Goal: Task Accomplishment & Management: Use online tool/utility

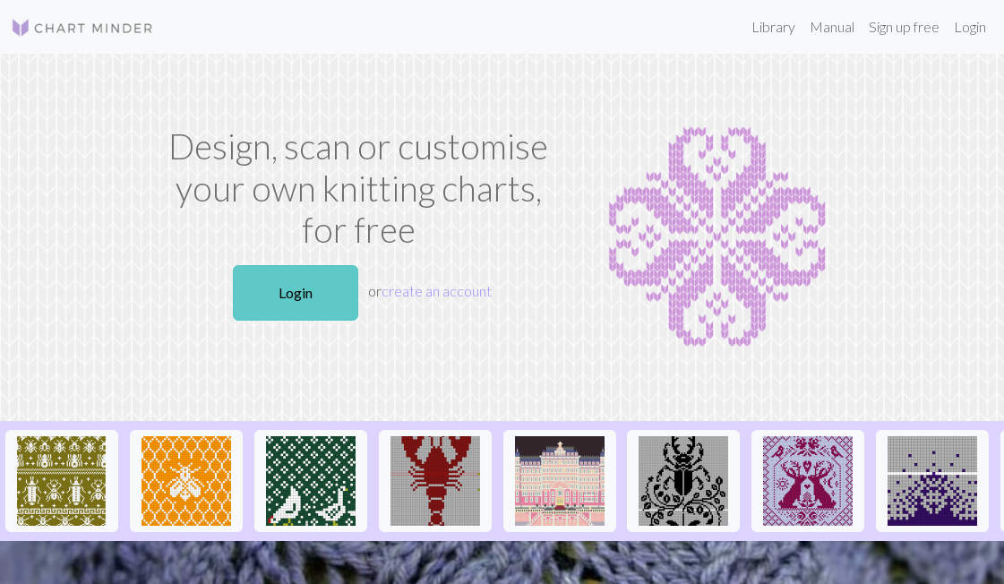
click at [261, 299] on link "Login" at bounding box center [295, 293] width 125 height 56
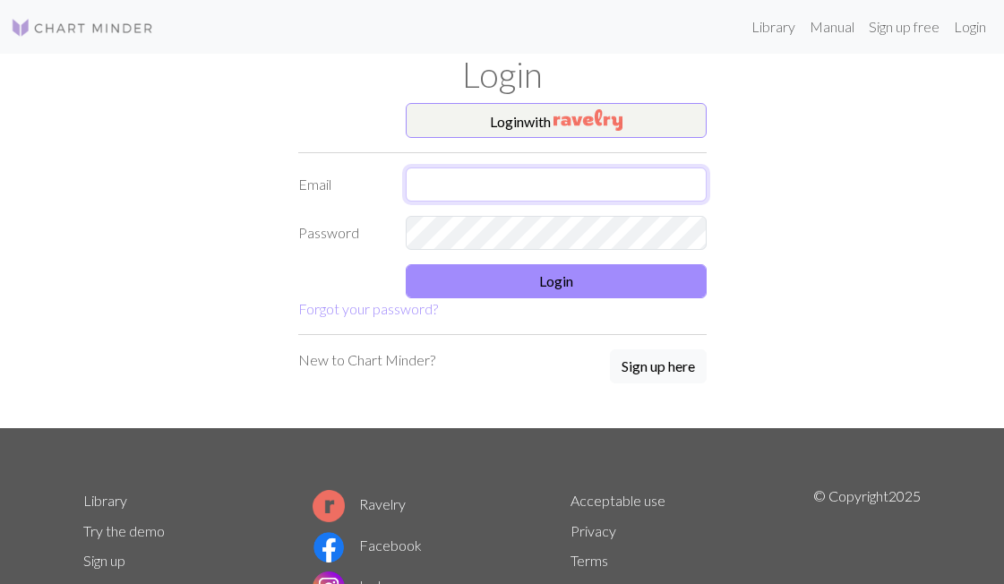
click at [643, 186] on input "text" at bounding box center [556, 184] width 301 height 34
type input "[EMAIL_ADDRESS][DOMAIN_NAME]"
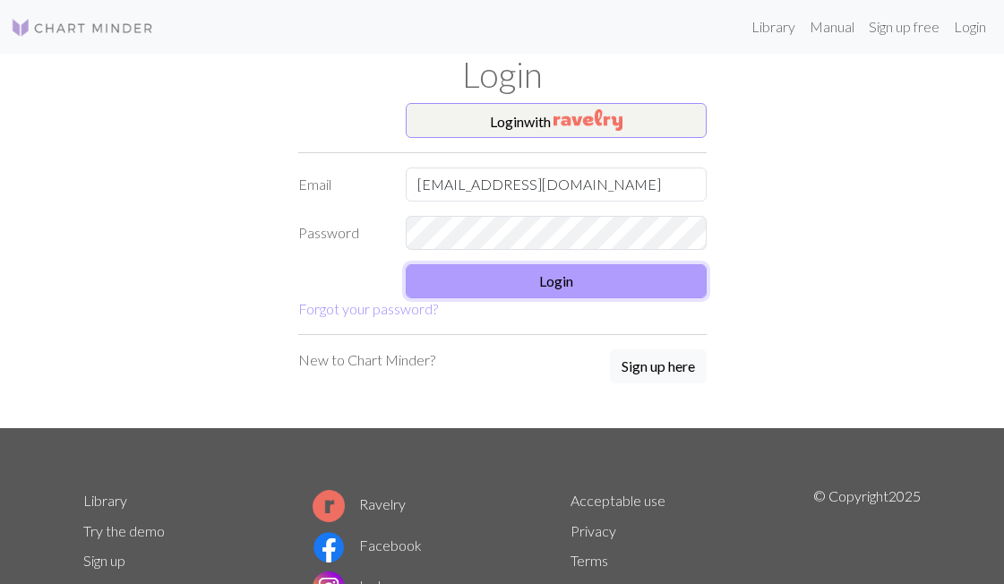
click at [600, 279] on button "Login" at bounding box center [556, 281] width 301 height 34
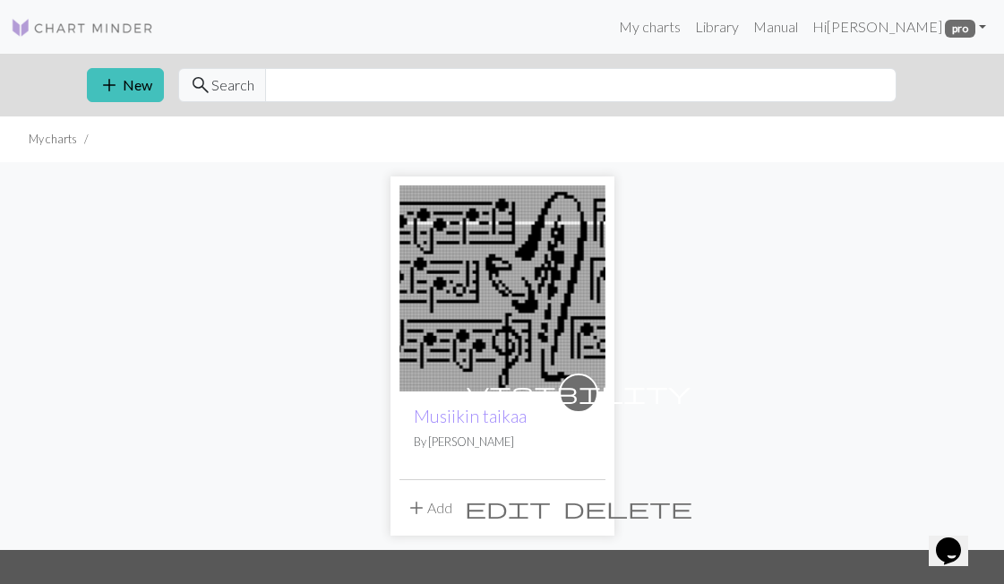
click at [516, 275] on img at bounding box center [502, 288] width 206 height 206
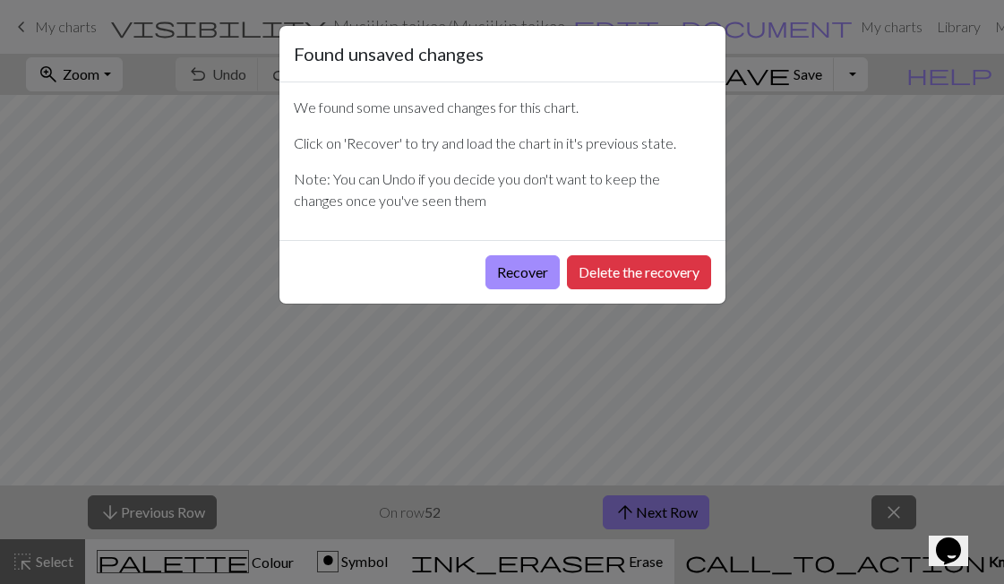
click at [534, 275] on div "Recover Delete the recovery" at bounding box center [502, 272] width 446 height 64
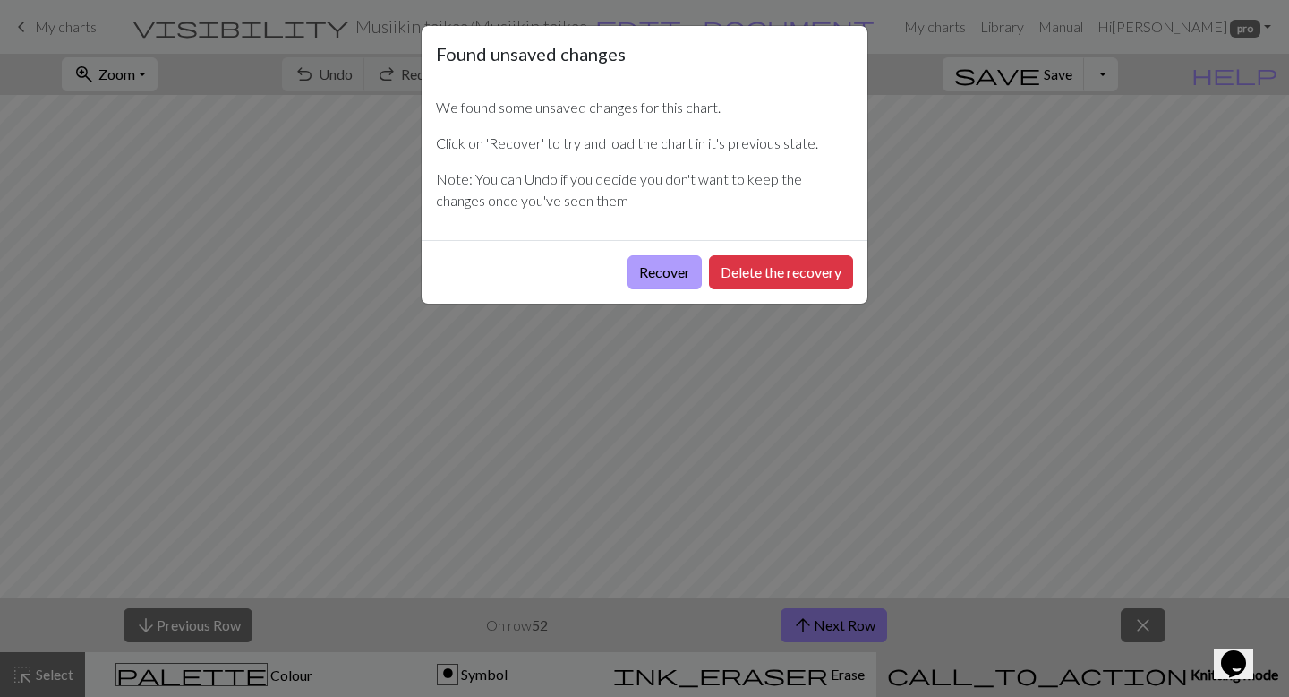
click at [640, 276] on button "Recover" at bounding box center [665, 272] width 74 height 34
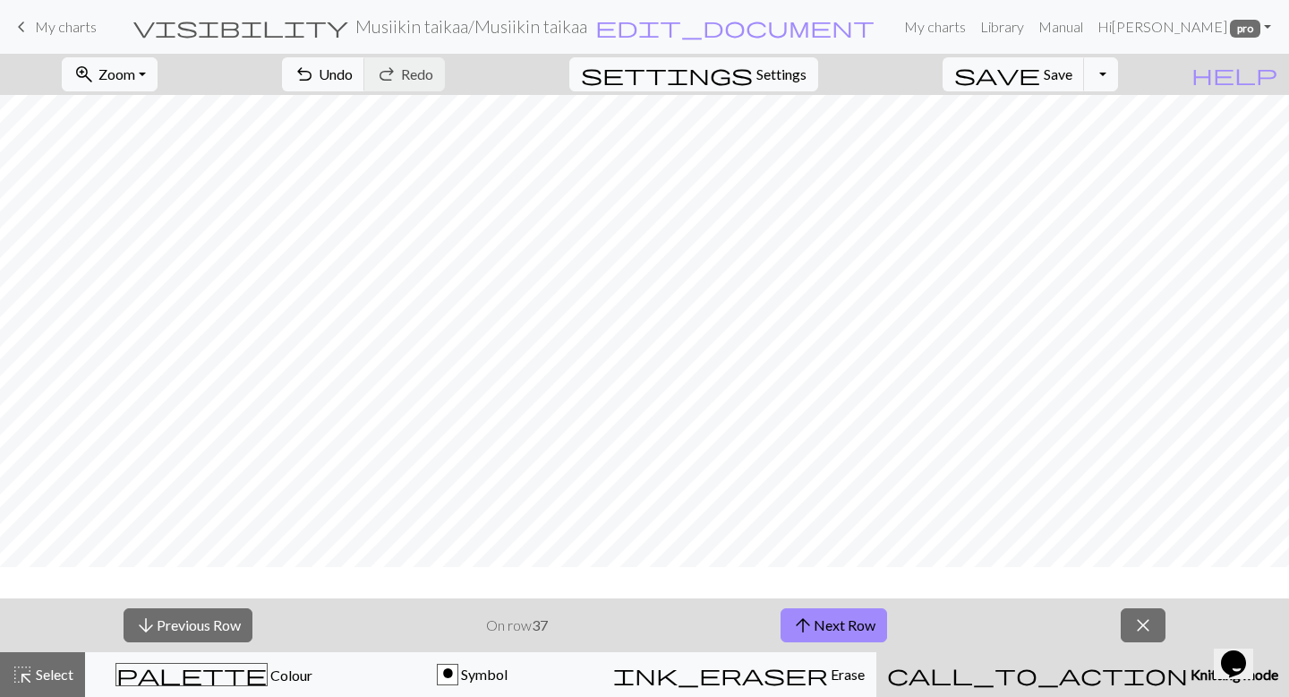
scroll to position [321, 0]
click at [158, 75] on button "zoom_in Zoom Zoom" at bounding box center [110, 74] width 96 height 34
click at [136, 155] on button "Fit width" at bounding box center [133, 142] width 141 height 29
click at [792, 583] on span "arrow_upward" at bounding box center [802, 624] width 21 height 25
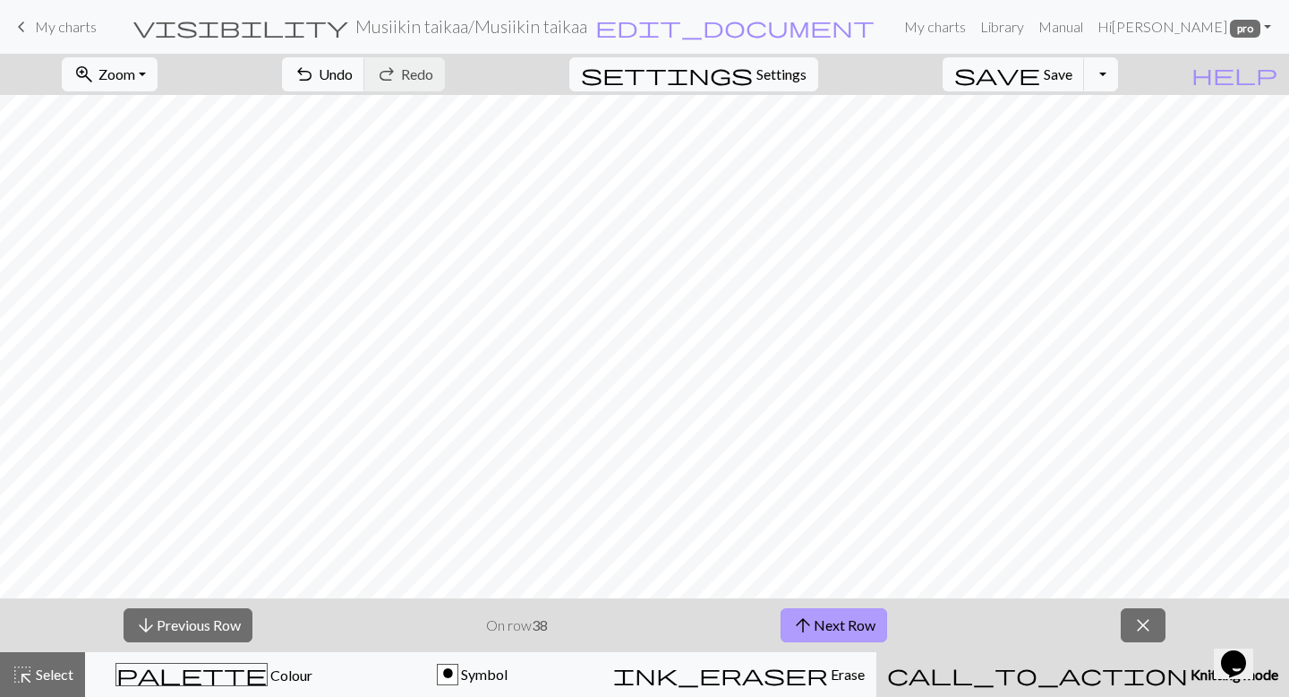
click at [808, 583] on span "arrow_upward" at bounding box center [802, 624] width 21 height 25
click at [819, 583] on button "arrow_upward Next Row" at bounding box center [834, 625] width 107 height 34
